Goal: Task Accomplishment & Management: Manage account settings

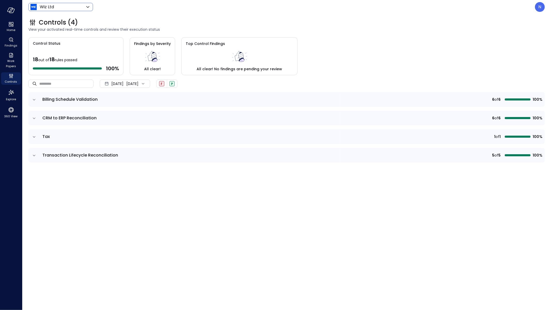
click at [74, 6] on body "Home Findings Work Papers Controls Explore 360 View Wiz Ltd ****** ​ N Controls…" at bounding box center [275, 155] width 551 height 310
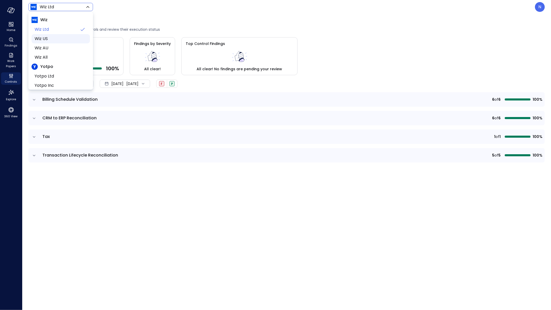
click at [70, 40] on span "Wiz US" at bounding box center [60, 39] width 51 height 6
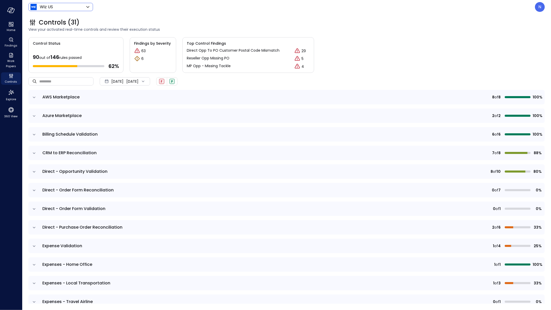
click at [34, 97] on icon "expand row" at bounding box center [34, 97] width 5 height 5
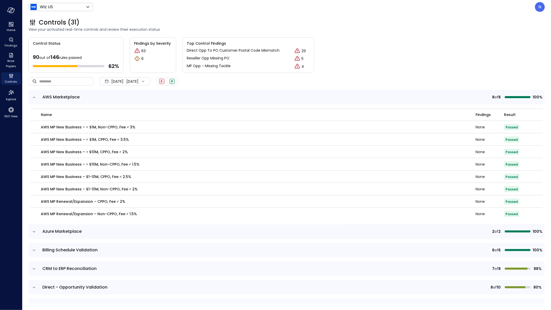
click at [33, 232] on icon "expand row" at bounding box center [34, 231] width 5 height 5
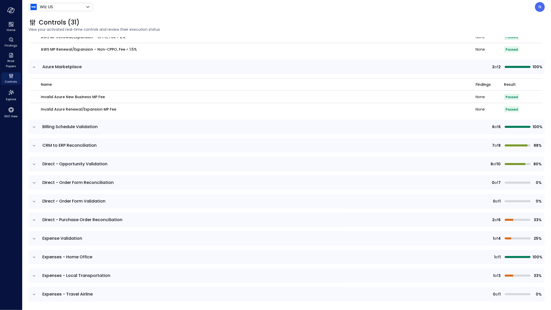
scroll to position [167, 0]
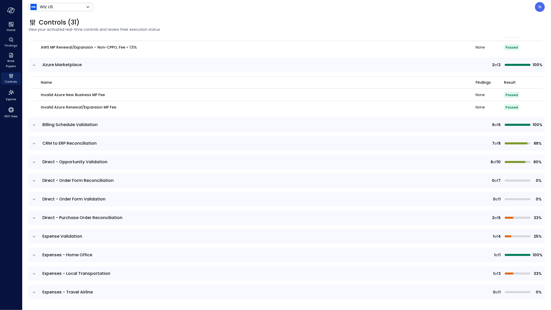
click at [33, 125] on icon "expand row" at bounding box center [34, 124] width 5 height 5
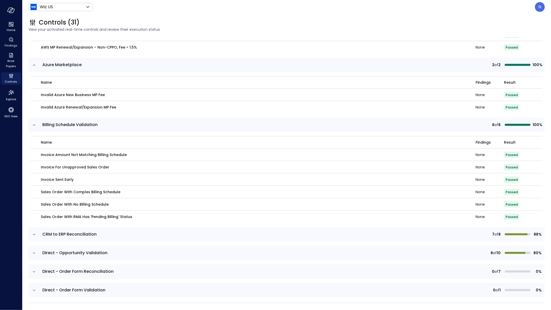
click at [32, 234] on icon "expand row" at bounding box center [34, 234] width 5 height 5
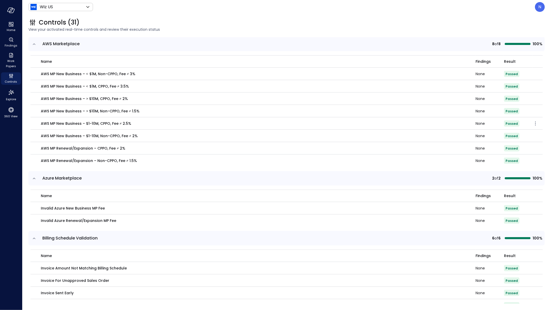
scroll to position [0, 0]
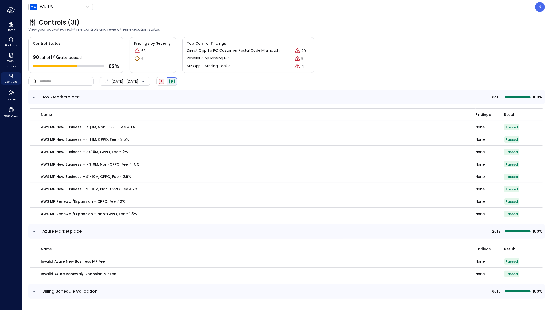
click at [177, 79] on div "P" at bounding box center [172, 81] width 10 height 8
click at [163, 82] on span "F" at bounding box center [162, 81] width 2 height 4
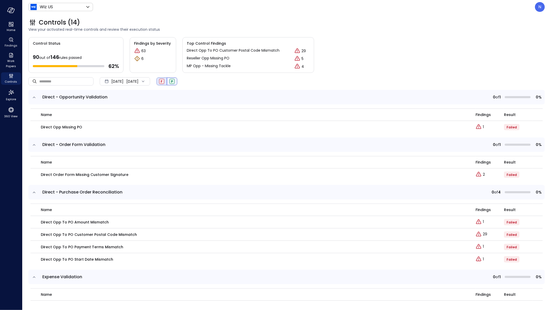
click at [177, 80] on div "P" at bounding box center [172, 81] width 10 height 8
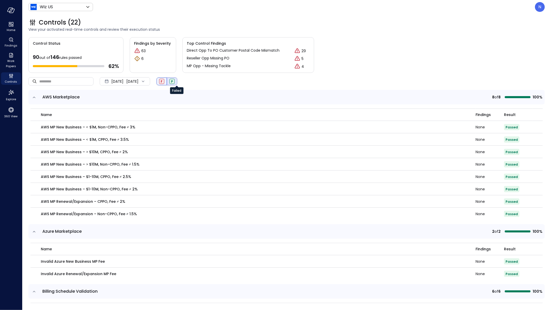
click at [163, 82] on span "F" at bounding box center [162, 81] width 2 height 4
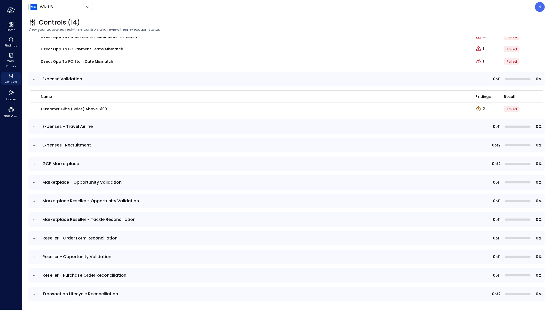
scroll to position [198, 0]
click at [34, 128] on icon "expand row" at bounding box center [34, 126] width 5 height 5
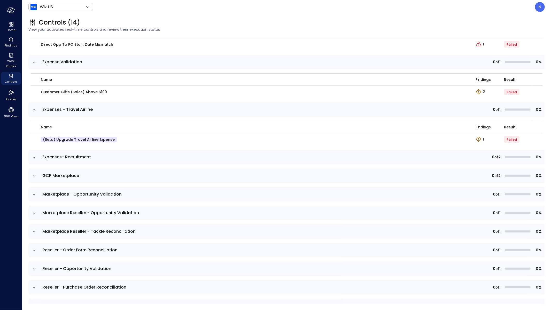
scroll to position [228, 0]
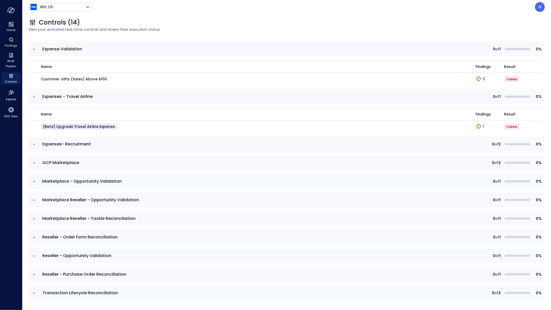
click at [36, 143] on icon "expand row" at bounding box center [34, 144] width 5 height 5
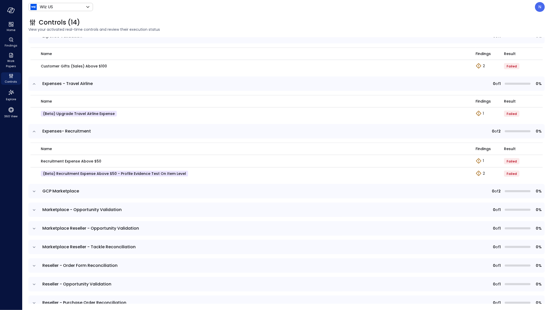
scroll to position [269, 0]
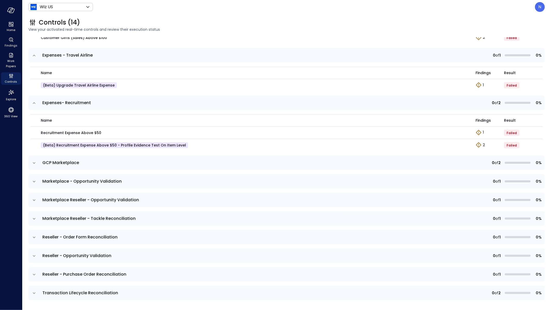
click at [32, 179] on icon "expand row" at bounding box center [34, 181] width 5 height 5
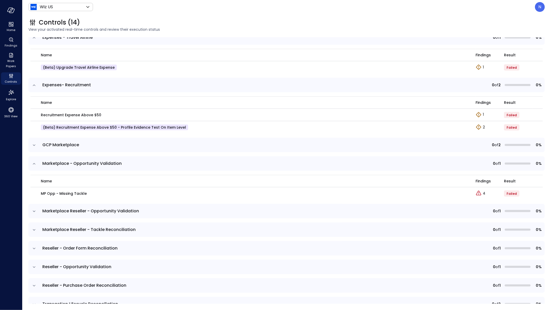
scroll to position [298, 0]
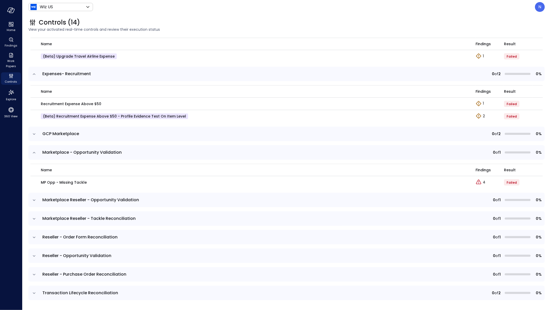
click at [34, 202] on icon "expand row" at bounding box center [34, 200] width 5 height 5
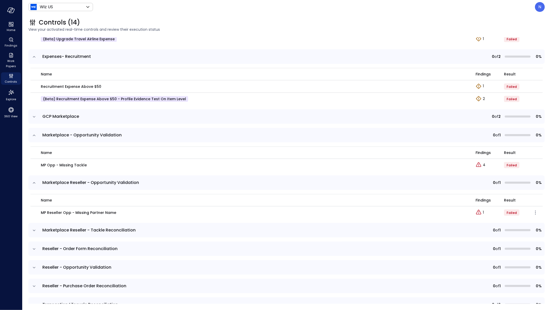
scroll to position [327, 0]
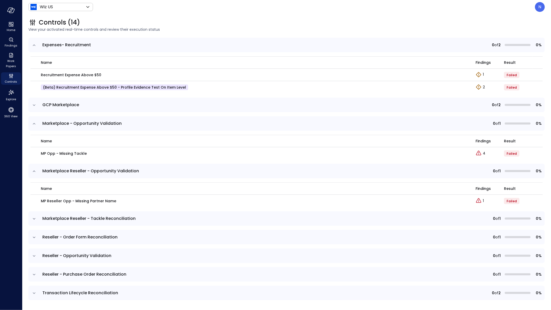
click at [36, 219] on icon "expand row" at bounding box center [34, 218] width 5 height 5
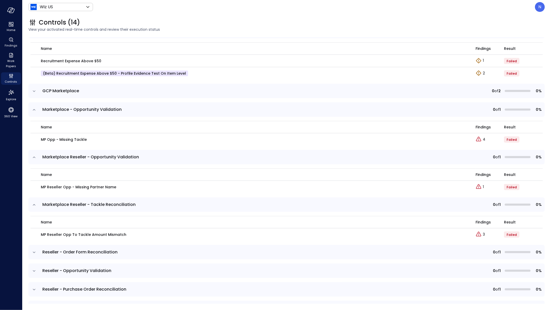
scroll to position [356, 0]
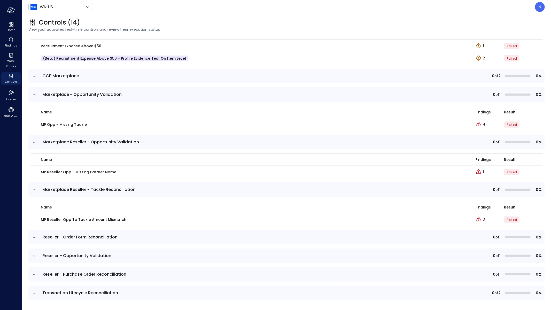
click at [35, 237] on icon "expand row" at bounding box center [34, 237] width 5 height 5
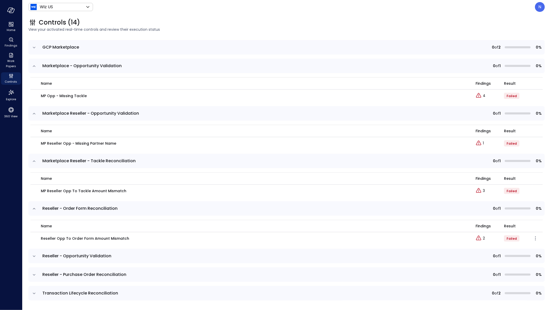
scroll to position [385, 0]
click at [34, 256] on icon "expand row" at bounding box center [34, 255] width 5 height 5
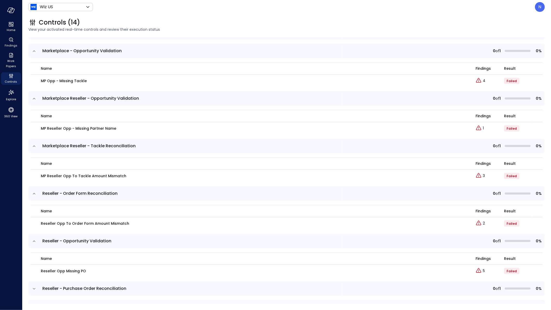
scroll to position [414, 0]
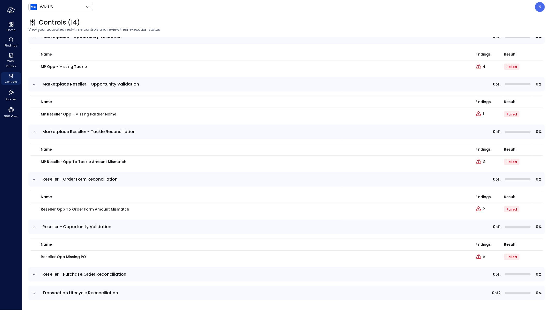
click at [31, 273] on td at bounding box center [33, 274] width 11 height 14
click at [33, 274] on icon "expand row" at bounding box center [34, 274] width 3 height 1
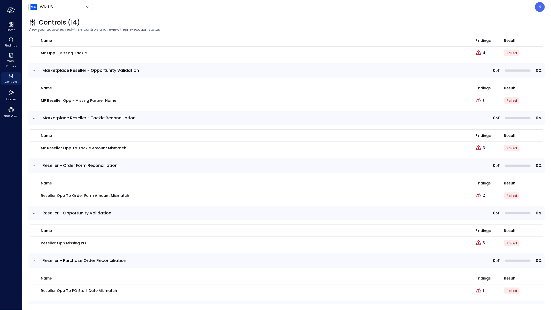
scroll to position [443, 0]
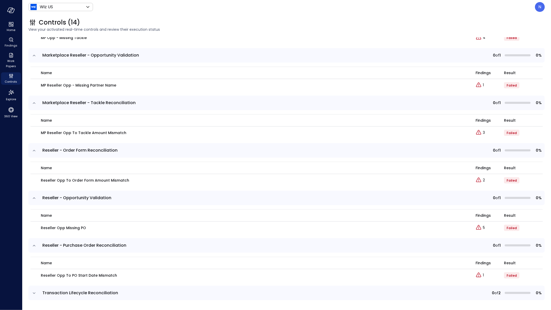
click at [33, 293] on icon "expand row" at bounding box center [34, 293] width 5 height 5
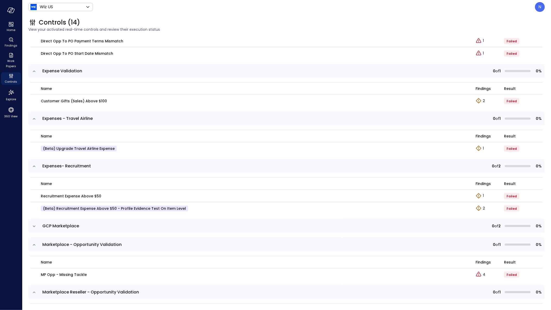
scroll to position [0, 0]
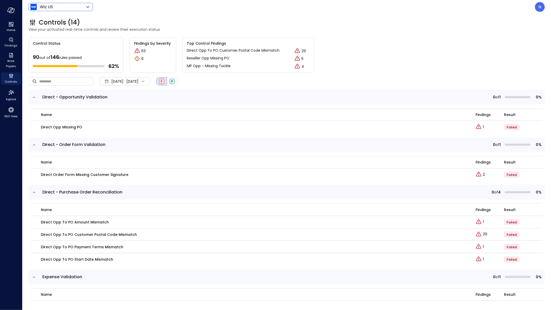
click at [83, 7] on body "Home Findings Work Papers Controls Explore 360 View Wiz US ****** ​ N Controls …" at bounding box center [275, 155] width 551 height 310
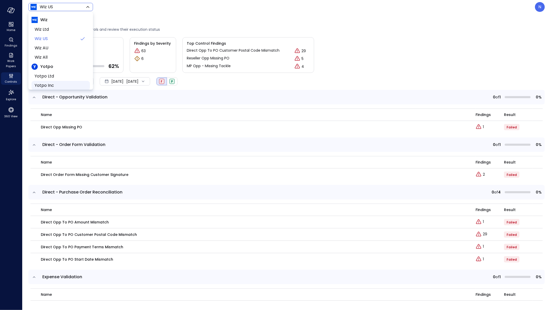
click at [57, 84] on span "Yotpo Inc" at bounding box center [60, 85] width 51 height 6
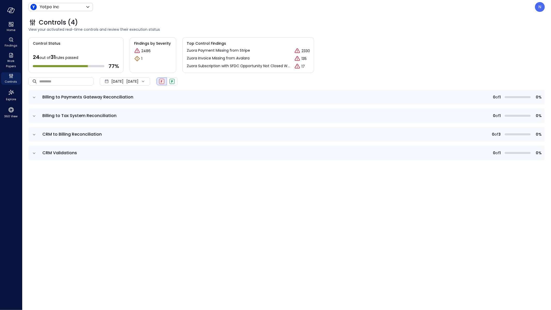
click at [36, 97] on icon "expand row" at bounding box center [34, 97] width 5 height 5
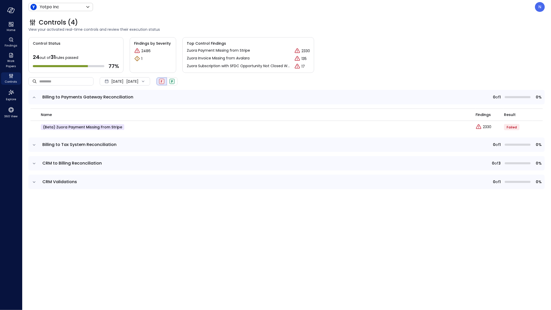
click at [35, 145] on icon "expand row" at bounding box center [34, 144] width 5 height 5
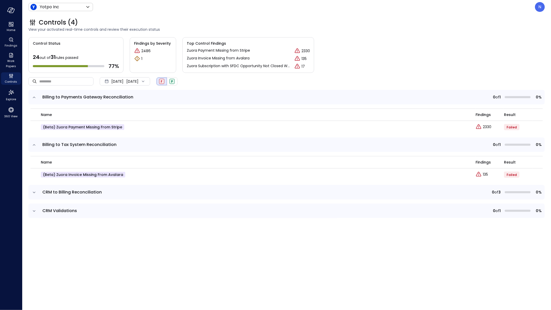
click at [38, 193] on td at bounding box center [33, 192] width 11 height 14
click at [35, 192] on icon "expand row" at bounding box center [34, 192] width 5 height 5
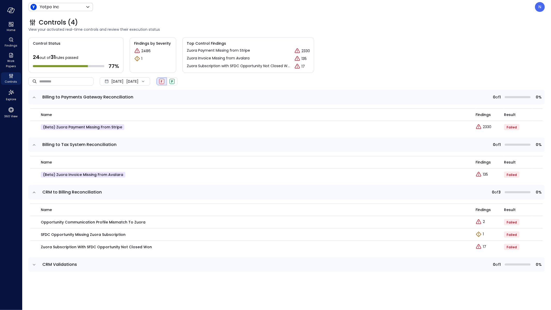
click at [33, 261] on td at bounding box center [33, 264] width 11 height 14
click at [33, 263] on icon "expand row" at bounding box center [34, 264] width 5 height 5
click at [175, 82] on div "P" at bounding box center [171, 81] width 5 height 5
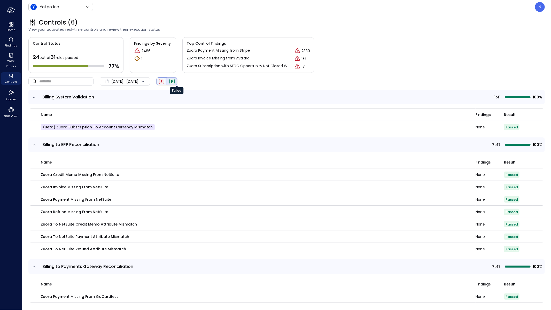
click at [164, 83] on div "F" at bounding box center [161, 81] width 5 height 5
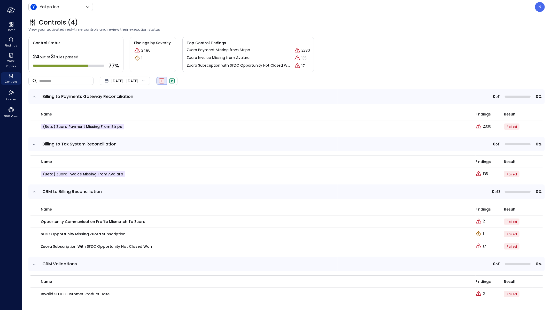
scroll to position [1, 0]
click at [59, 7] on body "Home Findings Work Papers Controls Explore 360 View Yotpo Inc ****** ​ N Contro…" at bounding box center [275, 155] width 551 height 310
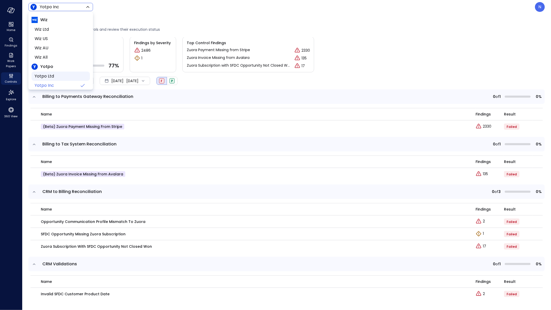
scroll to position [13, 0]
click at [69, 79] on span "Yotpo All" at bounding box center [60, 82] width 51 height 6
type input "******"
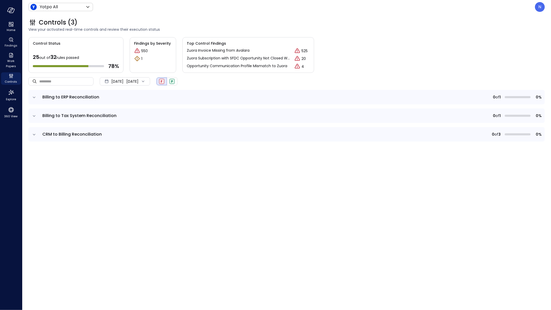
click at [545, 7] on header "Yotpo All ****** ​ N" at bounding box center [286, 7] width 529 height 14
click at [543, 6] on div "N" at bounding box center [540, 7] width 10 height 10
click at [502, 58] on li "Platform" at bounding box center [518, 58] width 51 height 9
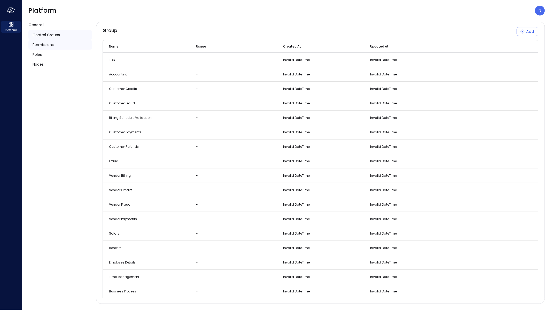
click at [49, 42] on span "Permissions" at bounding box center [43, 45] width 21 height 6
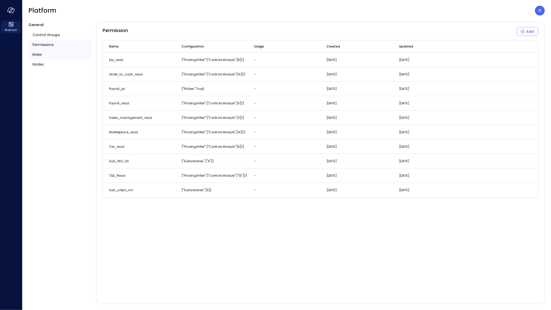
click at [44, 55] on div "Roles" at bounding box center [60, 55] width 64 height 10
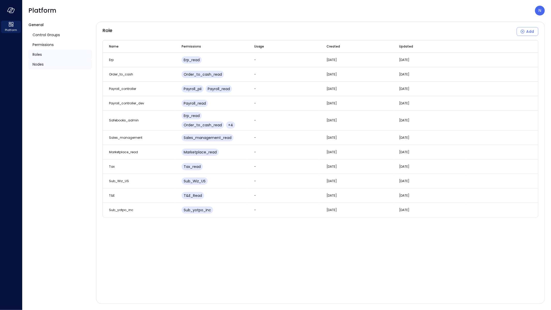
click at [42, 64] on span "Nodes" at bounding box center [38, 64] width 11 height 6
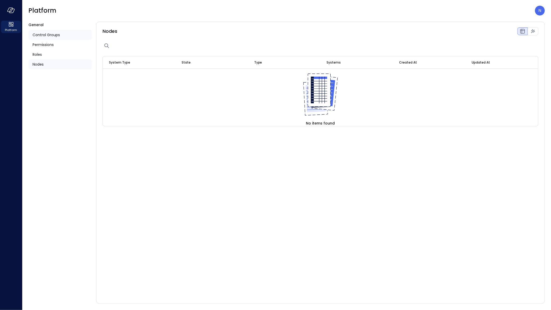
click at [48, 35] on span "Control Groups" at bounding box center [46, 35] width 27 height 6
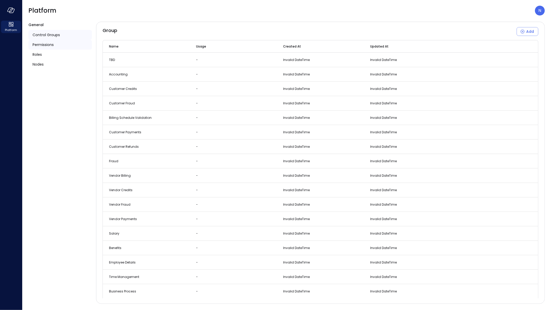
click at [47, 44] on span "Permissions" at bounding box center [43, 45] width 21 height 6
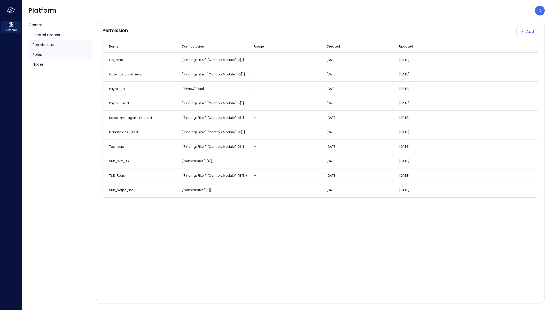
click at [47, 50] on div "Roles" at bounding box center [60, 55] width 64 height 10
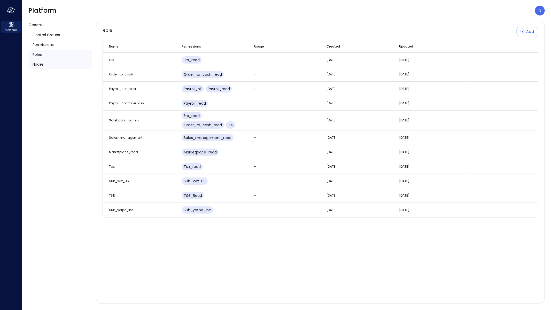
click at [43, 64] on span "Nodes" at bounding box center [38, 64] width 11 height 6
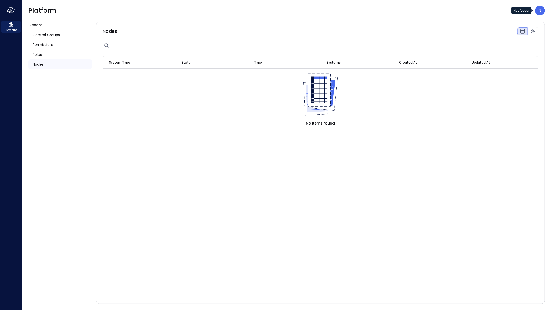
click at [537, 10] on div "N" at bounding box center [540, 11] width 10 height 10
click at [510, 60] on li "Platform" at bounding box center [518, 62] width 51 height 9
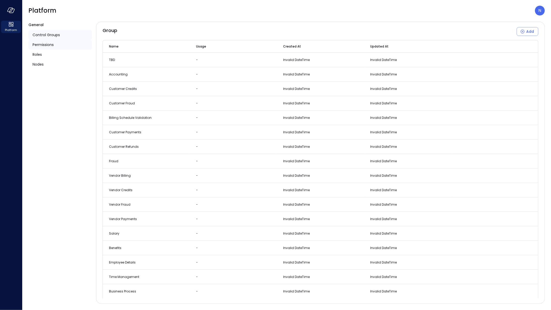
click at [47, 48] on div "Permissions" at bounding box center [60, 45] width 64 height 10
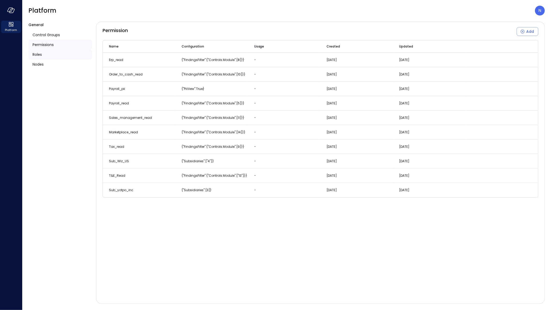
click at [44, 58] on div "Roles" at bounding box center [60, 55] width 64 height 10
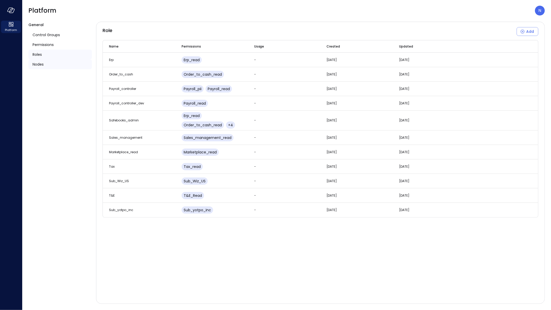
click at [43, 64] on span "Nodes" at bounding box center [38, 64] width 11 height 6
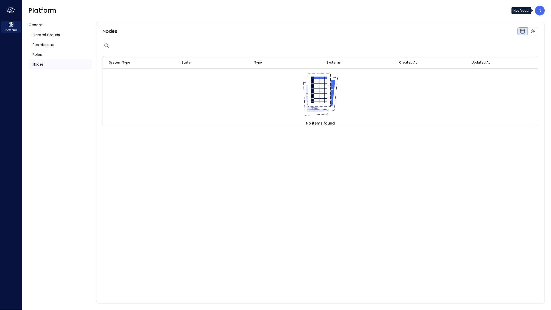
click at [540, 12] on p "N" at bounding box center [539, 10] width 3 height 6
click at [1, 15] on div at bounding box center [275, 155] width 551 height 310
click at [14, 10] on icon "button" at bounding box center [11, 11] width 5 height 4
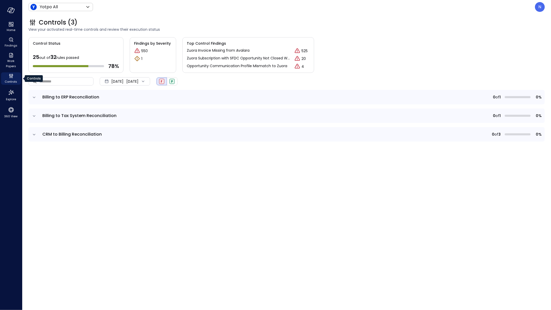
click at [13, 75] on icon "Controls" at bounding box center [11, 76] width 6 height 6
click at [11, 74] on icon "Controls" at bounding box center [11, 76] width 6 height 6
click at [13, 38] on icon "Findings" at bounding box center [11, 40] width 6 height 6
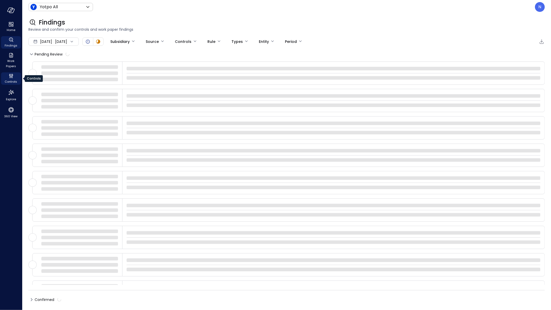
click at [11, 81] on span "Controls" at bounding box center [11, 81] width 12 height 5
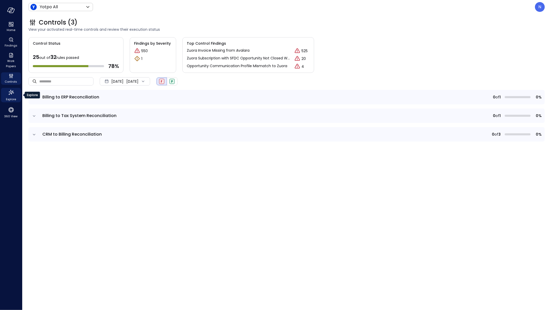
click at [12, 97] on span "Explore" at bounding box center [11, 99] width 10 height 5
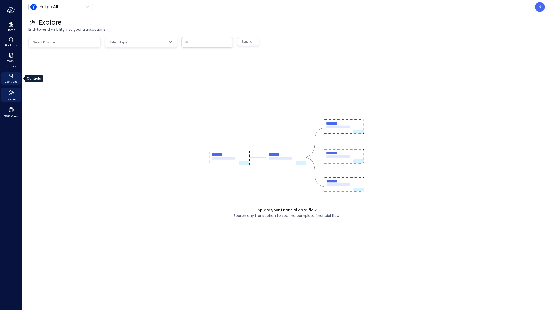
click at [9, 79] on icon "Controls" at bounding box center [11, 76] width 6 height 6
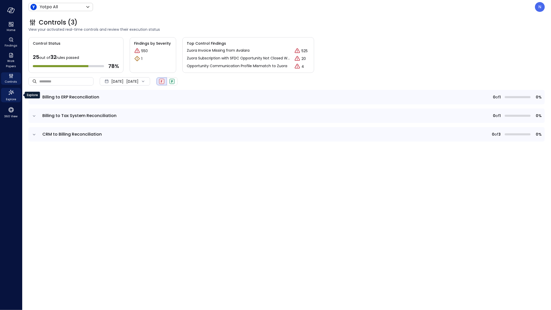
click at [10, 90] on icon "Explore" at bounding box center [11, 92] width 8 height 8
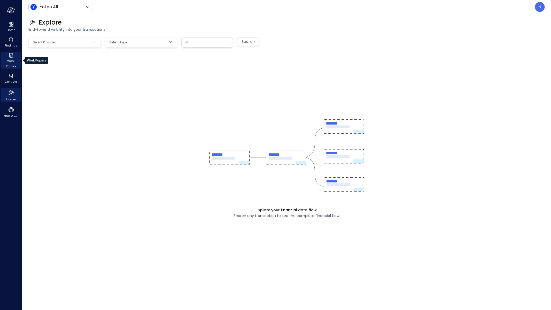
click at [16, 55] on div "Work Papers" at bounding box center [11, 61] width 20 height 18
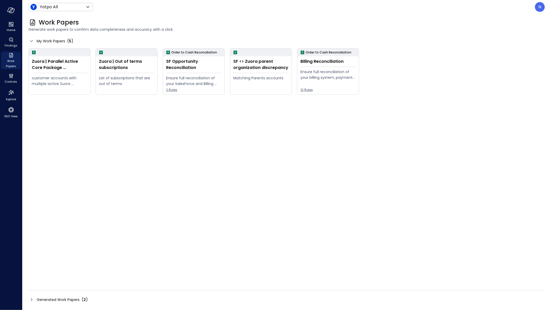
click at [32, 301] on icon at bounding box center [31, 299] width 6 height 6
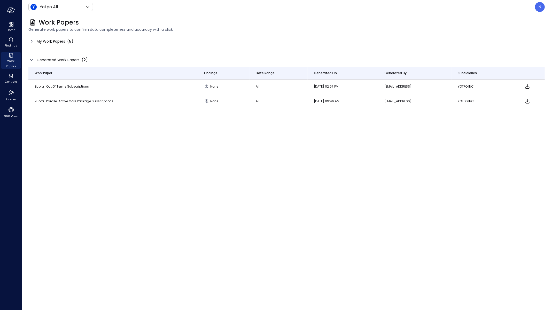
click at [30, 62] on icon at bounding box center [31, 60] width 6 height 6
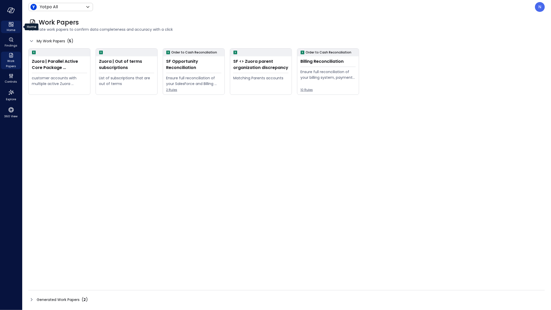
click at [8, 27] on icon "Home" at bounding box center [11, 24] width 6 height 6
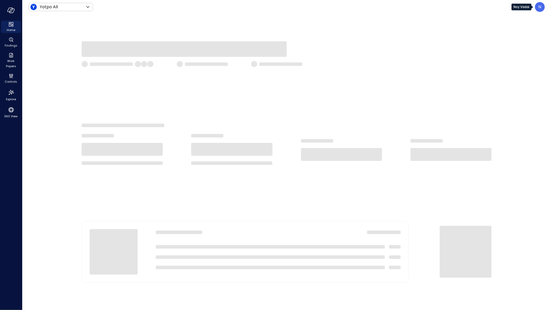
click at [543, 10] on div "N" at bounding box center [540, 7] width 10 height 10
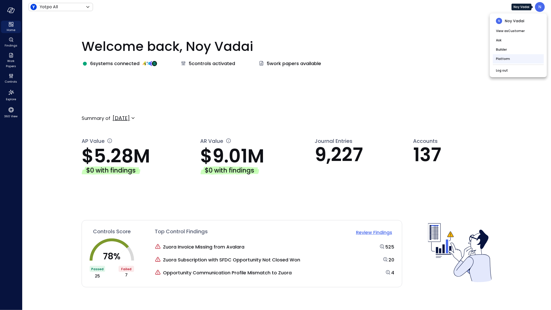
click at [500, 59] on li "Platform" at bounding box center [518, 58] width 51 height 9
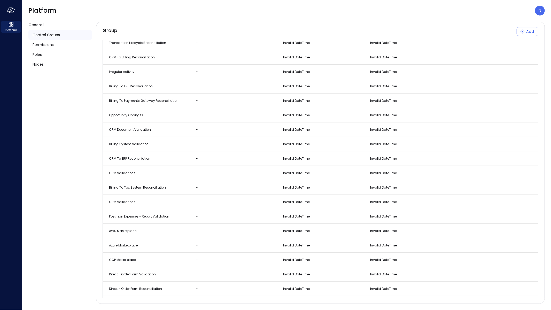
scroll to position [673, 0]
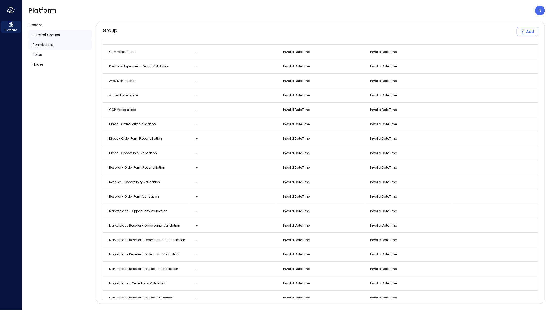
click at [48, 45] on span "Permissions" at bounding box center [43, 45] width 21 height 6
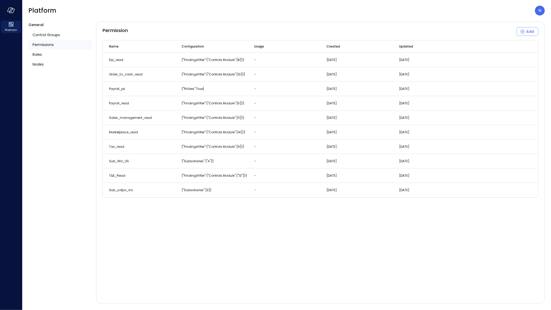
click at [47, 48] on div "Permissions" at bounding box center [60, 45] width 64 height 10
click at [45, 52] on div "Roles" at bounding box center [60, 55] width 64 height 10
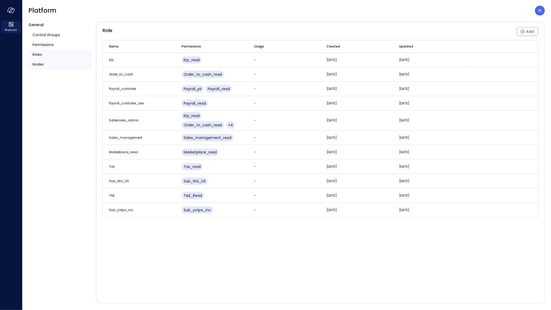
click at [42, 61] on span "Nodes" at bounding box center [38, 64] width 11 height 6
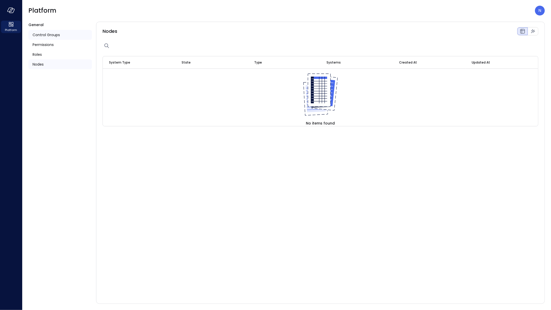
click at [48, 32] on span "Control Groups" at bounding box center [46, 35] width 27 height 6
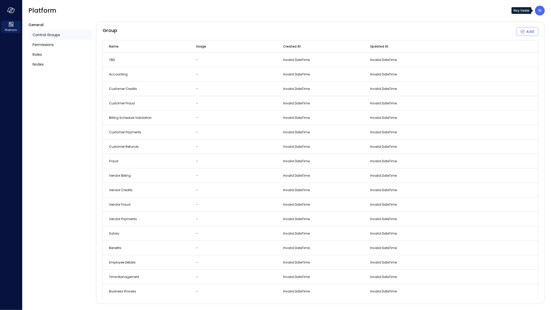
click at [544, 12] on div "N" at bounding box center [540, 11] width 10 height 10
click at [507, 64] on li "Platform" at bounding box center [518, 62] width 51 height 9
click at [541, 12] on p "N" at bounding box center [539, 10] width 3 height 6
click at [502, 52] on li "Builder" at bounding box center [518, 53] width 51 height 9
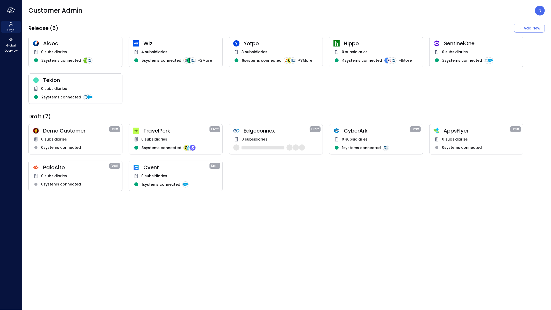
click at [65, 85] on div "Tekion 0 subsidiaries 2 systems connected" at bounding box center [75, 88] width 94 height 30
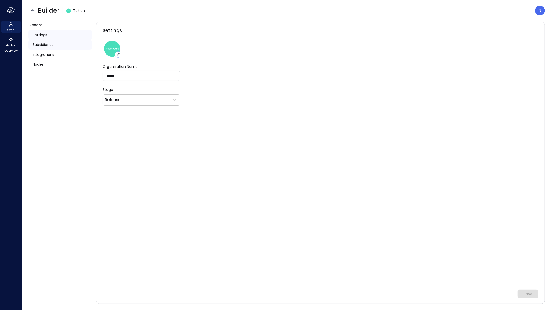
click at [44, 45] on span "Subsidiaries" at bounding box center [43, 45] width 21 height 6
click at [41, 53] on span "Integrations" at bounding box center [44, 55] width 22 height 6
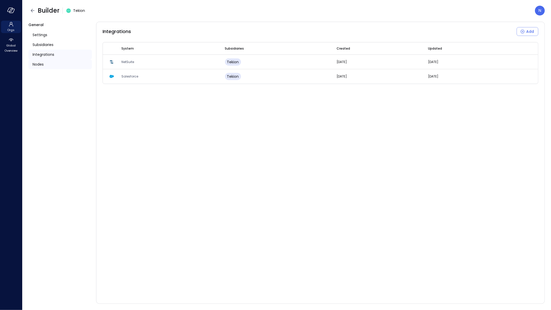
click at [39, 64] on span "Nodes" at bounding box center [38, 64] width 11 height 6
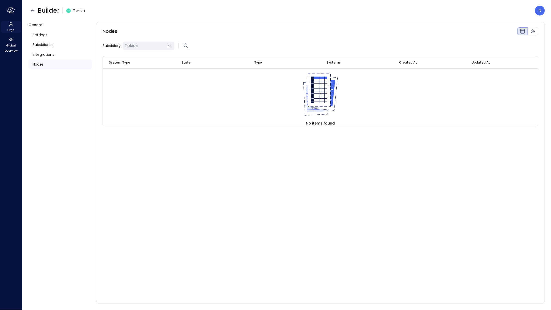
click at [11, 25] on icon at bounding box center [11, 24] width 6 height 6
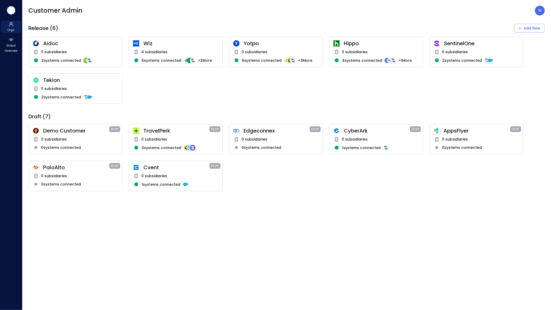
click at [13, 13] on icon "button" at bounding box center [11, 11] width 5 height 4
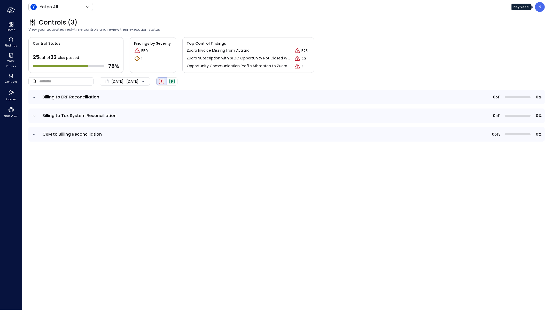
click at [543, 7] on div "N" at bounding box center [540, 7] width 10 height 10
click at [18, 17] on div at bounding box center [275, 155] width 551 height 310
click at [9, 11] on icon "button" at bounding box center [9, 10] width 5 height 4
click at [11, 11] on icon "button" at bounding box center [9, 10] width 5 height 4
click at [13, 26] on icon "Home" at bounding box center [12, 26] width 2 height 2
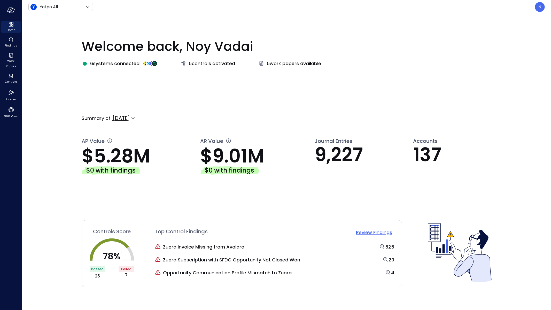
drag, startPoint x: 13, startPoint y: 6, endPoint x: 13, endPoint y: 278, distance: 272.2
click at [13, 6] on div at bounding box center [11, 10] width 22 height 21
click at [14, 9] on icon "button" at bounding box center [11, 10] width 8 height 6
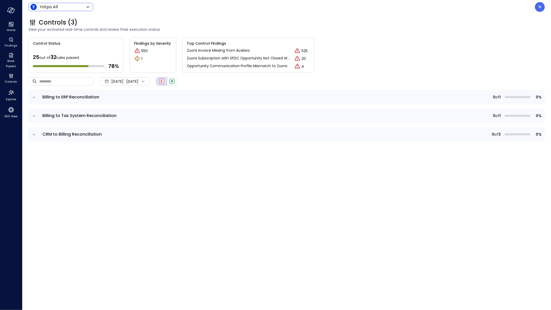
click at [77, 10] on body "Home Findings Work Papers Controls Explore 360 View Yotpo All ****** ​ N Contro…" at bounding box center [275, 155] width 551 height 310
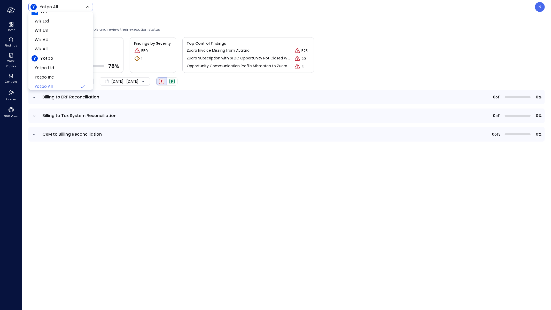
scroll to position [13, 0]
click at [166, 1] on div at bounding box center [275, 155] width 551 height 310
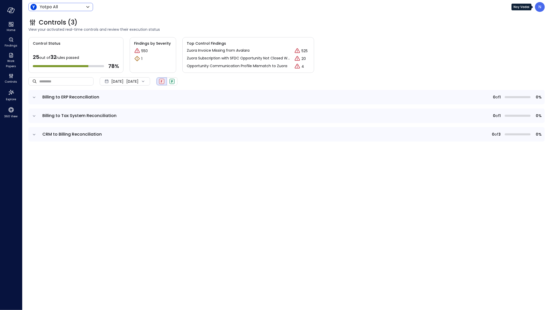
click at [543, 8] on div "N" at bounding box center [540, 7] width 10 height 10
click at [499, 60] on li "Platform" at bounding box center [518, 58] width 51 height 9
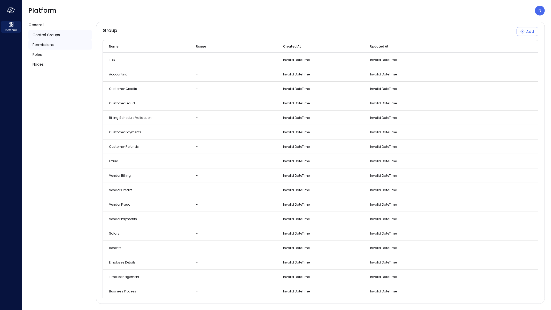
click at [47, 47] on span "Permissions" at bounding box center [43, 45] width 21 height 6
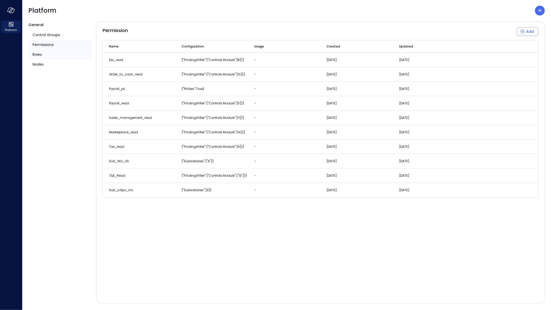
click at [39, 55] on span "Roles" at bounding box center [37, 55] width 9 height 6
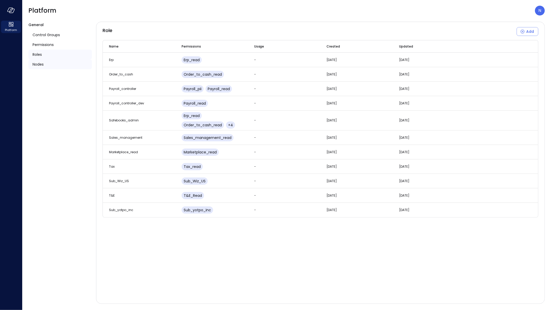
click at [40, 61] on div "Nodes" at bounding box center [60, 64] width 64 height 10
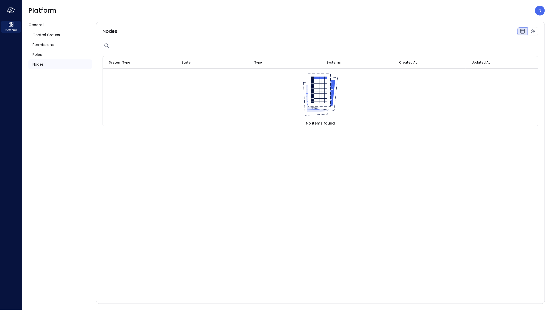
click at [54, 29] on ul "Control Groups Permissions Roles Nodes" at bounding box center [60, 49] width 64 height 43
click at [53, 34] on span "Control Groups" at bounding box center [46, 35] width 27 height 6
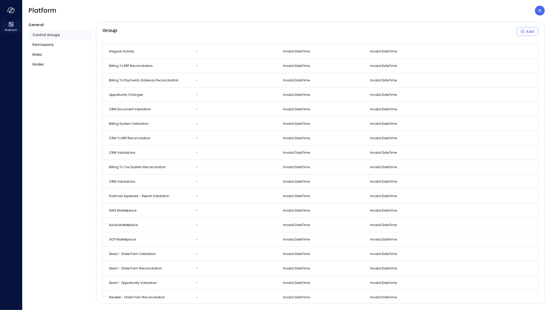
scroll to position [630, 0]
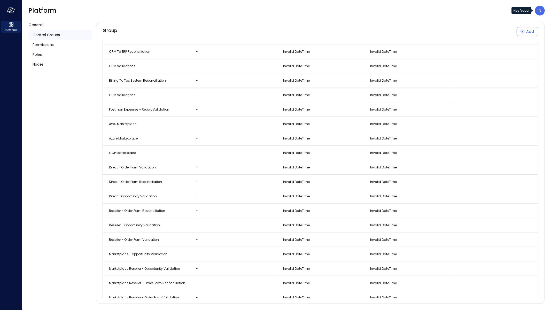
click at [541, 8] on p "N" at bounding box center [539, 10] width 3 height 6
click at [19, 12] on div at bounding box center [275, 155] width 551 height 310
click at [48, 47] on span "Permissions" at bounding box center [43, 45] width 21 height 6
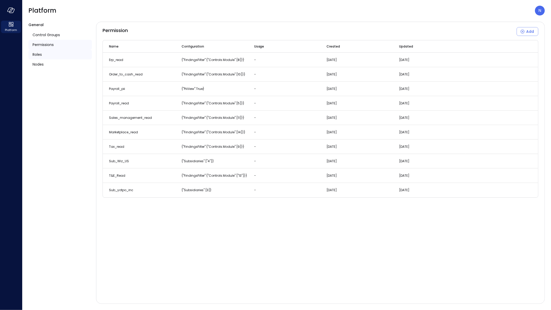
click at [45, 54] on div "Roles" at bounding box center [60, 55] width 64 height 10
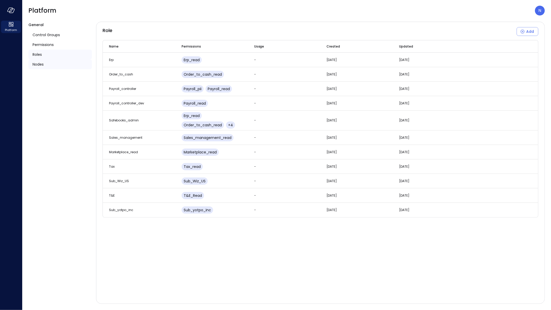
click at [41, 68] on div "Nodes" at bounding box center [60, 64] width 64 height 10
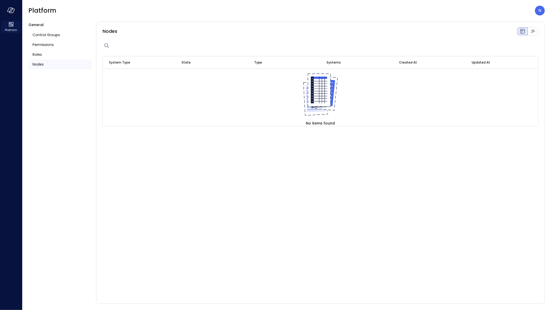
click at [10, 25] on icon at bounding box center [11, 24] width 6 height 6
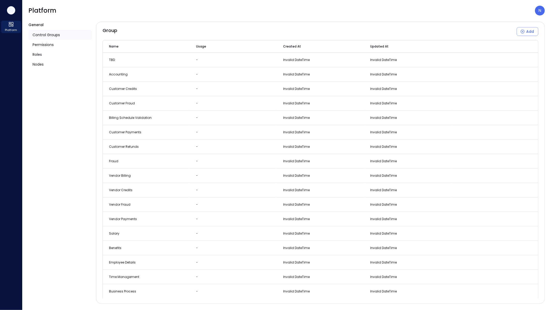
click at [7, 9] on icon "button" at bounding box center [11, 10] width 8 height 6
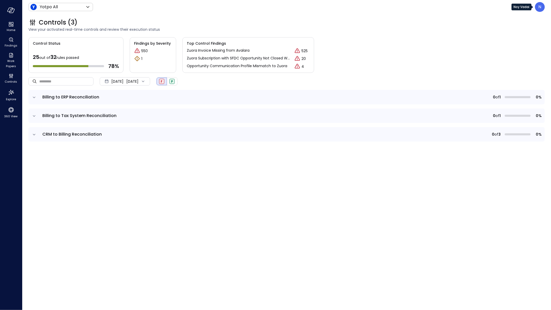
click at [541, 9] on p "N" at bounding box center [539, 7] width 3 height 6
click at [507, 57] on li "Platform" at bounding box center [518, 58] width 51 height 9
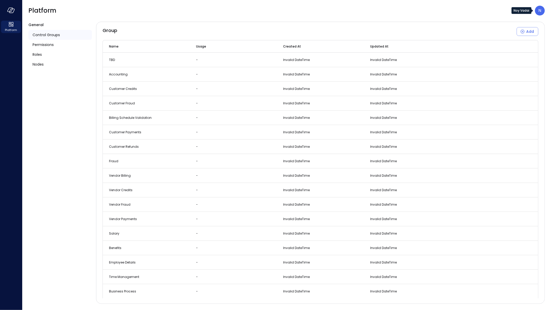
click at [543, 12] on div "N" at bounding box center [540, 11] width 10 height 10
click at [520, 54] on li "Builder" at bounding box center [518, 53] width 51 height 9
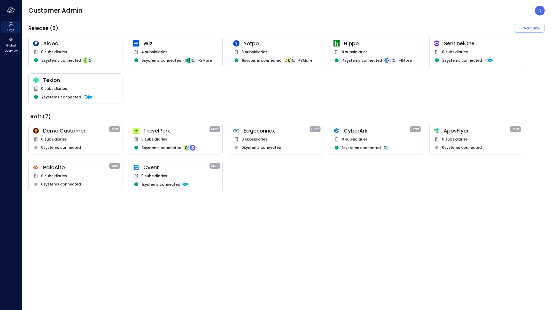
click at [91, 82] on span "Tekion" at bounding box center [80, 80] width 75 height 7
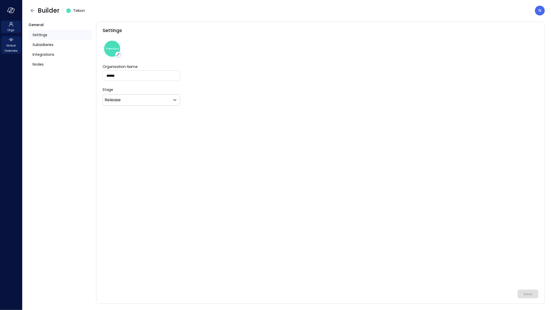
click at [8, 46] on span "Global Overview" at bounding box center [11, 48] width 16 height 10
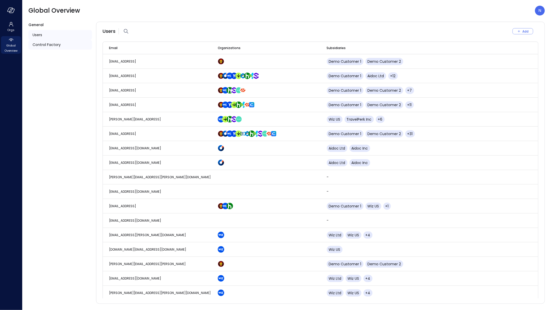
click at [59, 44] on span "Control Factory" at bounding box center [47, 45] width 28 height 6
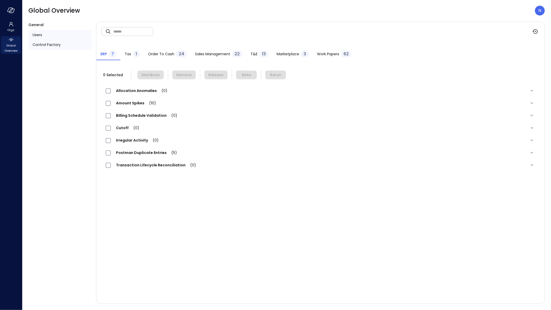
click at [56, 34] on div "Users" at bounding box center [60, 35] width 64 height 10
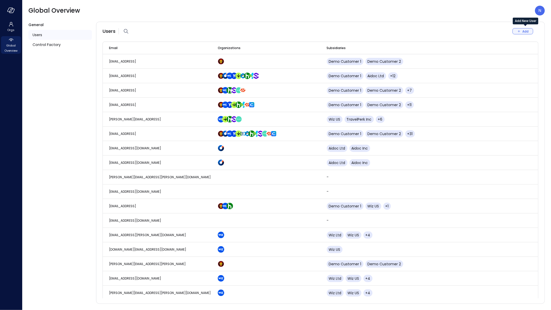
click at [518, 29] on icon "Add New User" at bounding box center [519, 31] width 5 height 5
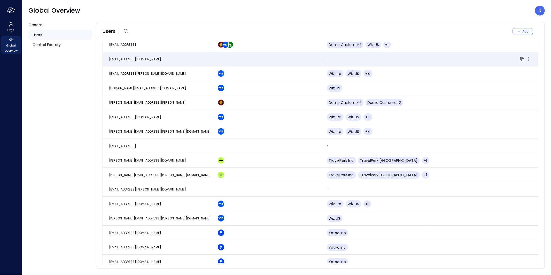
scroll to position [371, 0]
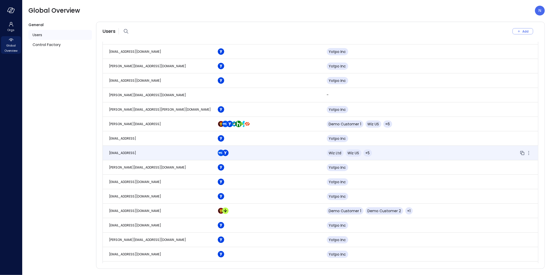
click at [189, 152] on td "noy.vadai@safebooks.ai" at bounding box center [157, 153] width 109 height 14
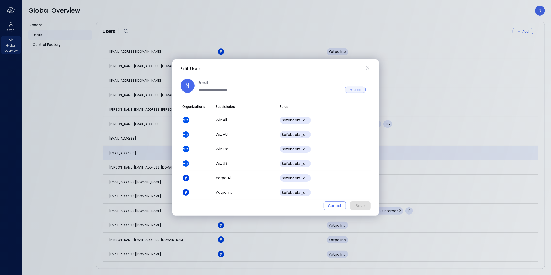
click at [357, 91] on div "Add" at bounding box center [358, 89] width 6 height 5
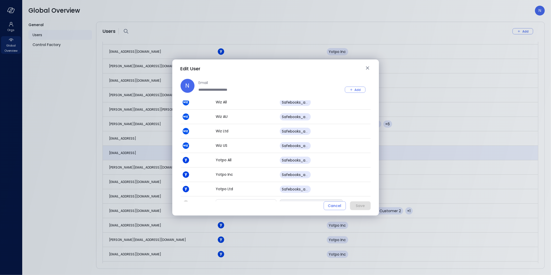
scroll to position [27, 0]
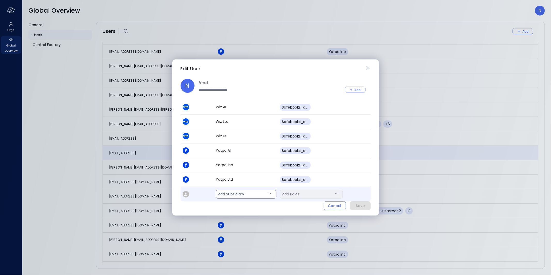
click at [237, 191] on body "Orgs Global Overview Global Overview N General Users Control Factory Users Add …" at bounding box center [275, 137] width 551 height 275
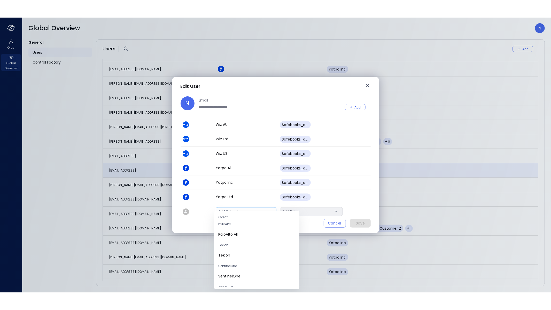
scroll to position [7, 0]
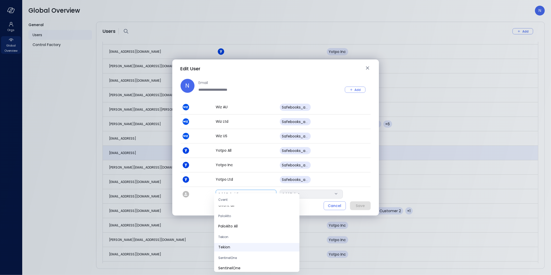
click at [235, 247] on span "Tekion" at bounding box center [256, 246] width 77 height 5
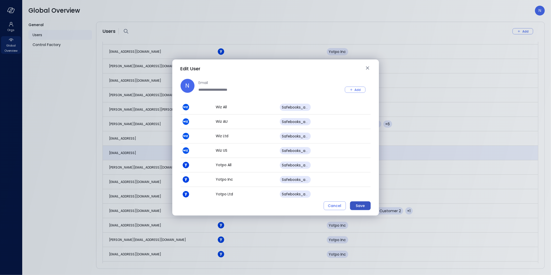
click at [362, 204] on div "Save" at bounding box center [360, 205] width 9 height 6
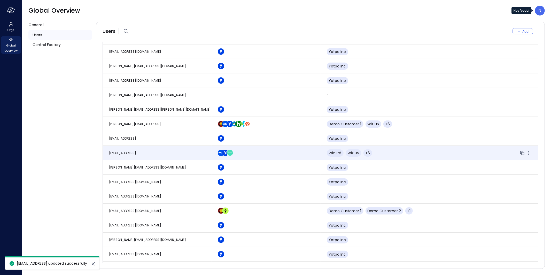
click at [538, 11] on div "N" at bounding box center [540, 11] width 10 height 10
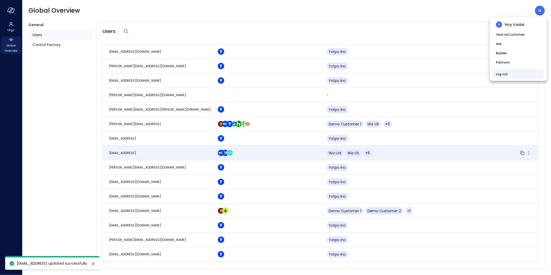
click at [509, 72] on li "Log out" at bounding box center [518, 73] width 51 height 9
click at [500, 73] on link "Log out" at bounding box center [502, 74] width 12 height 5
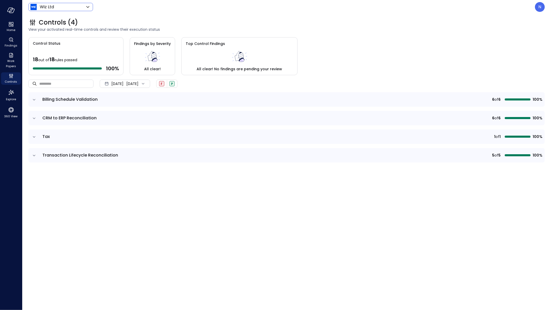
click at [41, 4] on body "Home Findings Work Papers Controls Explore 360 View Wiz Ltd ****** ​ N Controls…" at bounding box center [275, 155] width 551 height 310
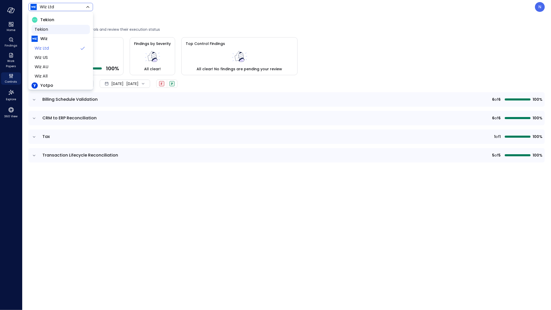
click at [60, 32] on span "Tekion" at bounding box center [60, 29] width 51 height 6
type input "*******"
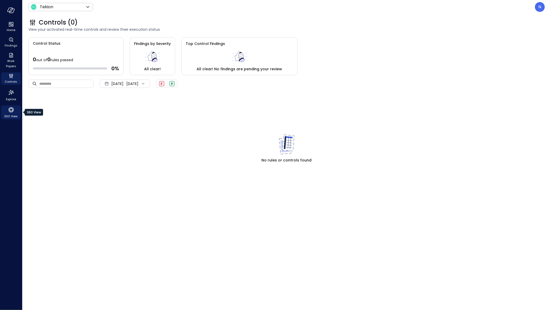
click at [6, 113] on div "360 View" at bounding box center [11, 112] width 20 height 14
